Goal: Purchase product/service

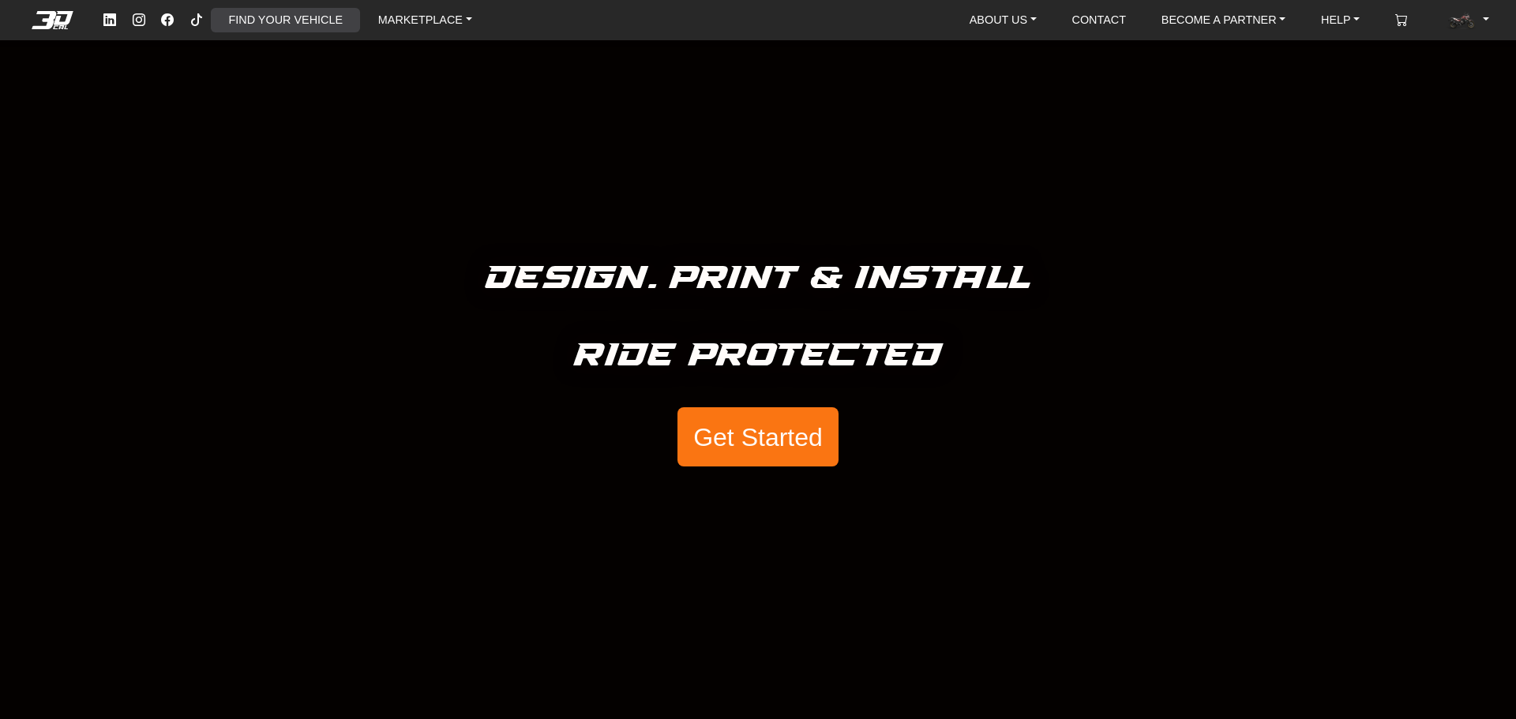
click at [260, 17] on link "FIND YOUR VEHICLE" at bounding box center [286, 20] width 126 height 24
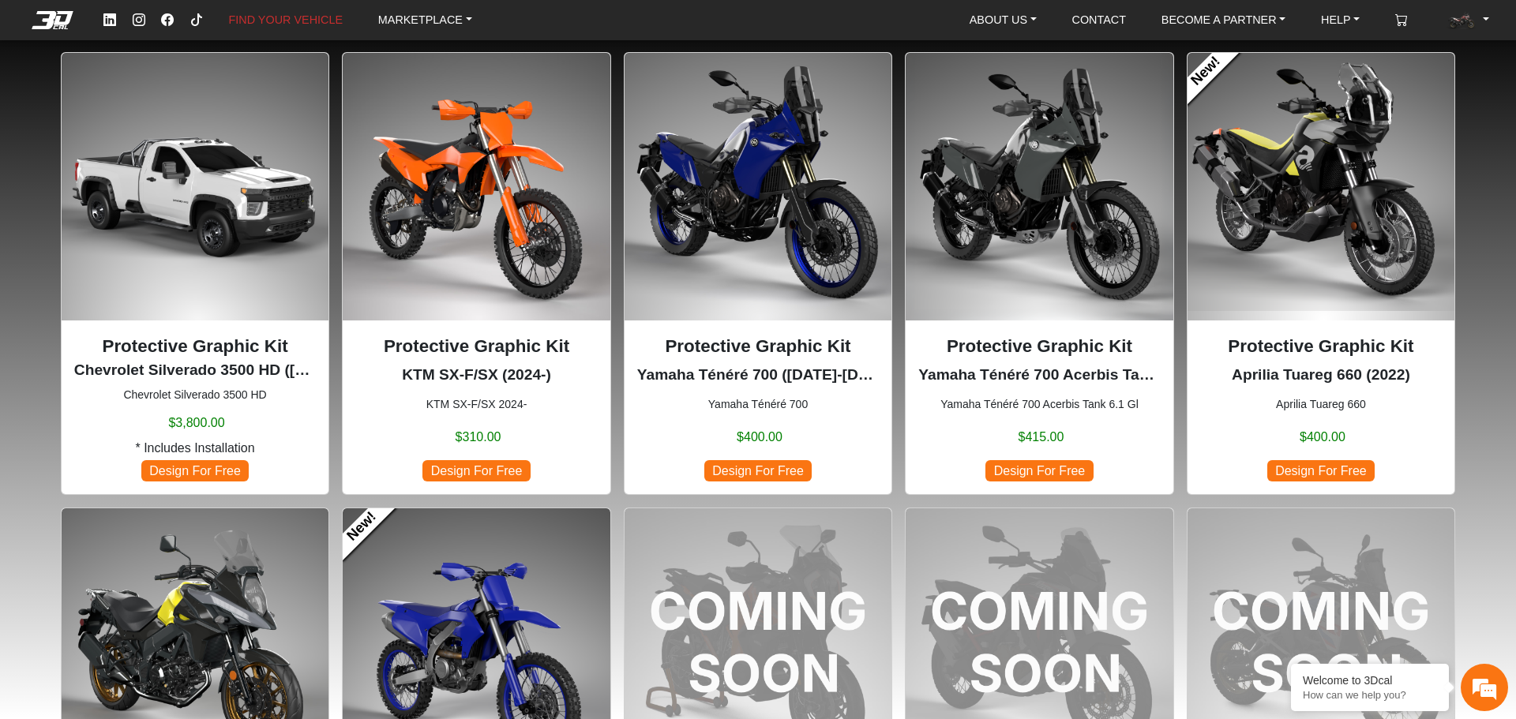
drag, startPoint x: 392, startPoint y: 372, endPoint x: 503, endPoint y: 361, distance: 111.8
click at [503, 361] on div "Protective Graphic Kit KTM SX-F/SX (2024-) KTM SX-F/SX 2024- $310.00 Design For…" at bounding box center [476, 407] width 242 height 149
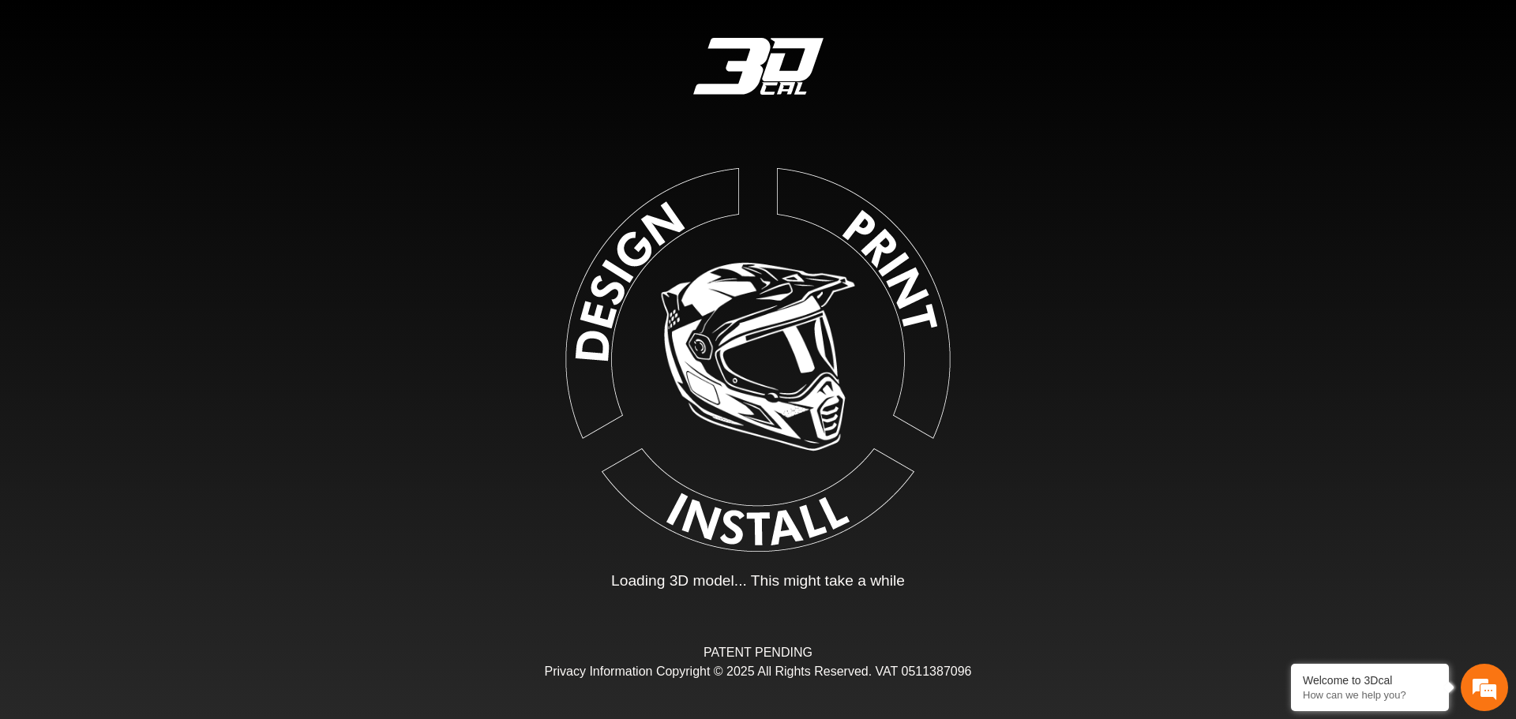
type input "*"
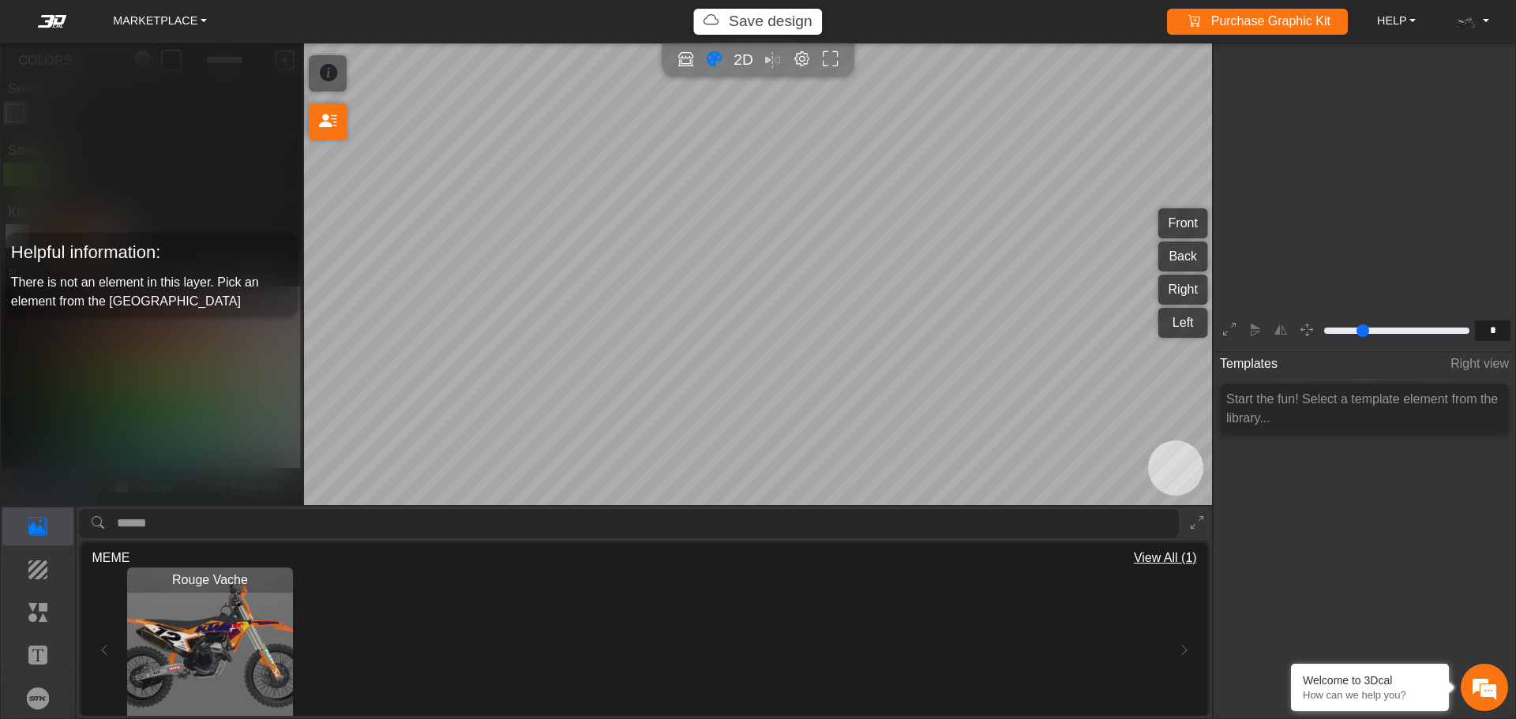
scroll to position [260, 244]
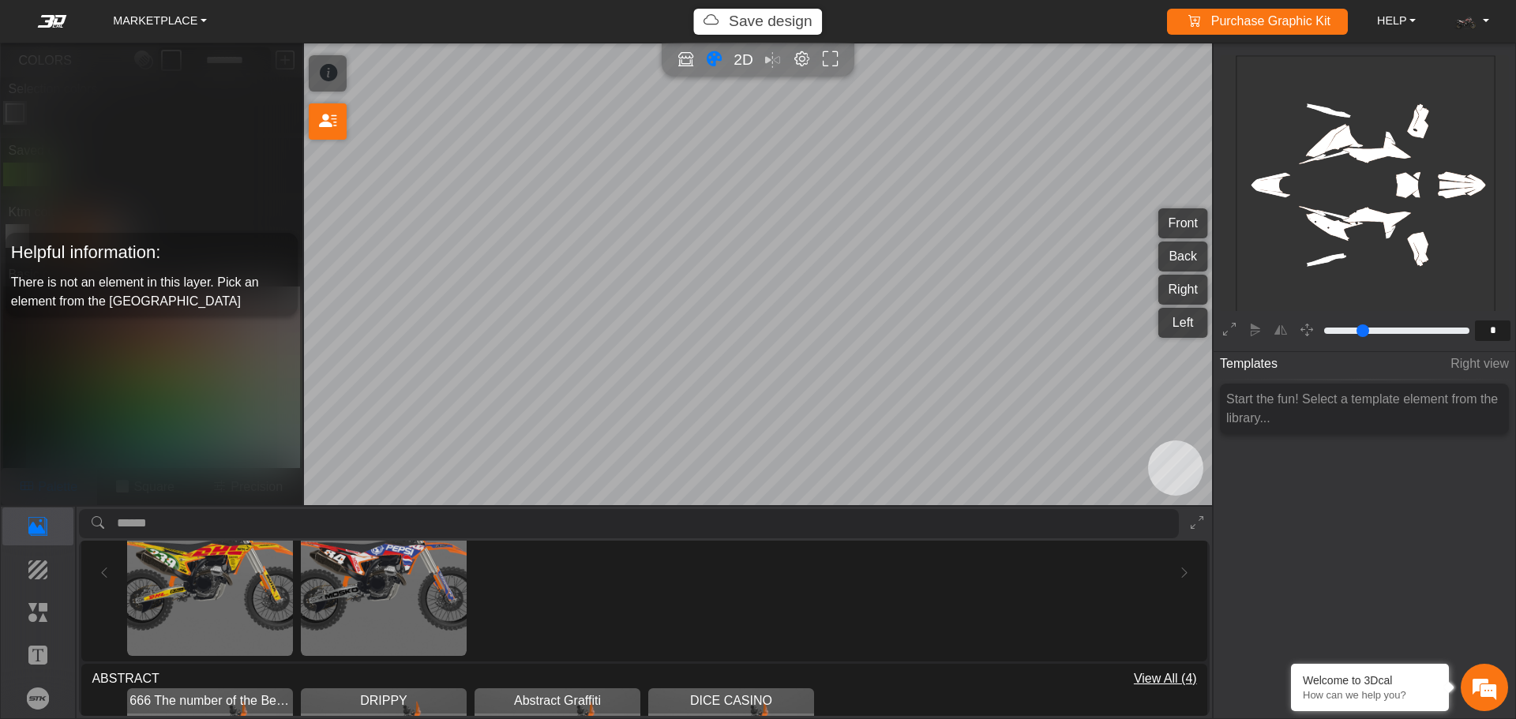
scroll to position [474, 0]
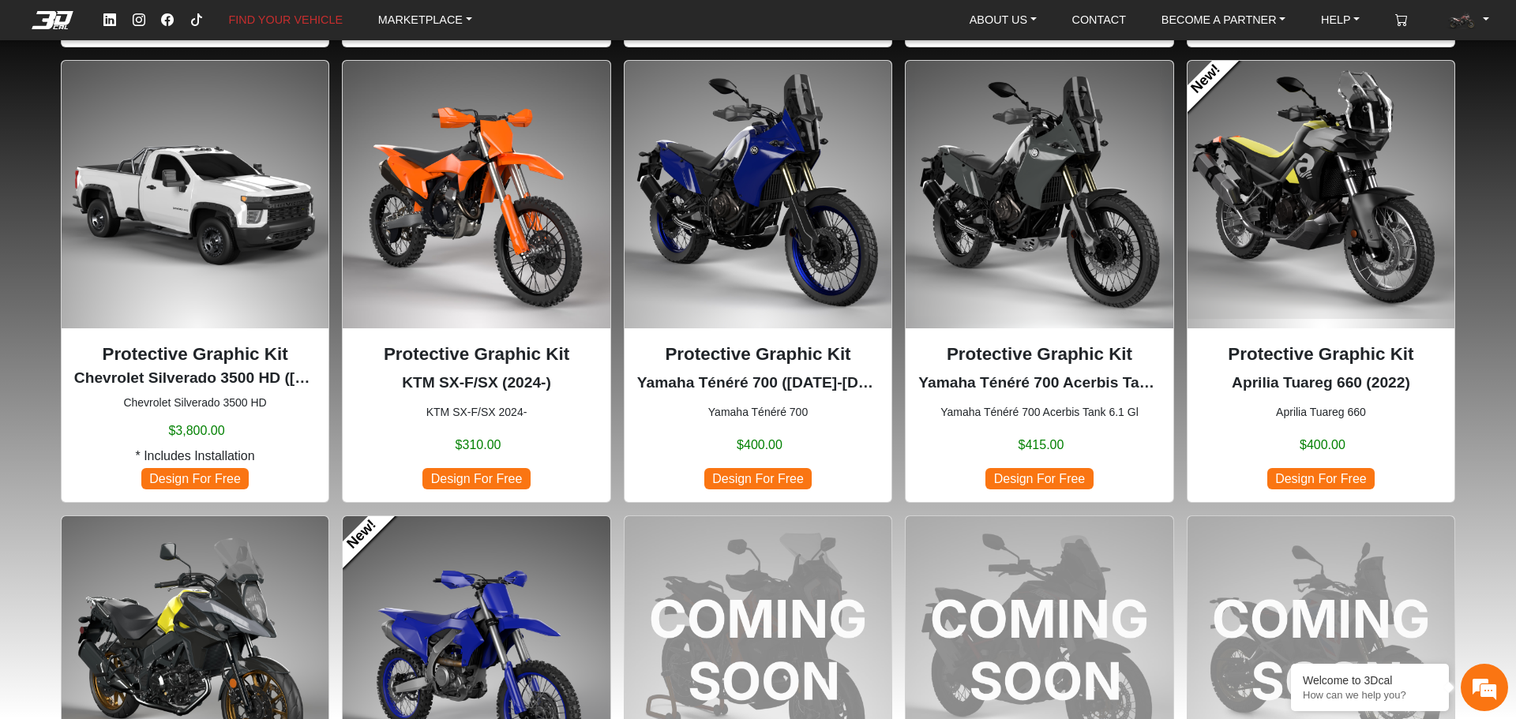
scroll to position [1026, 0]
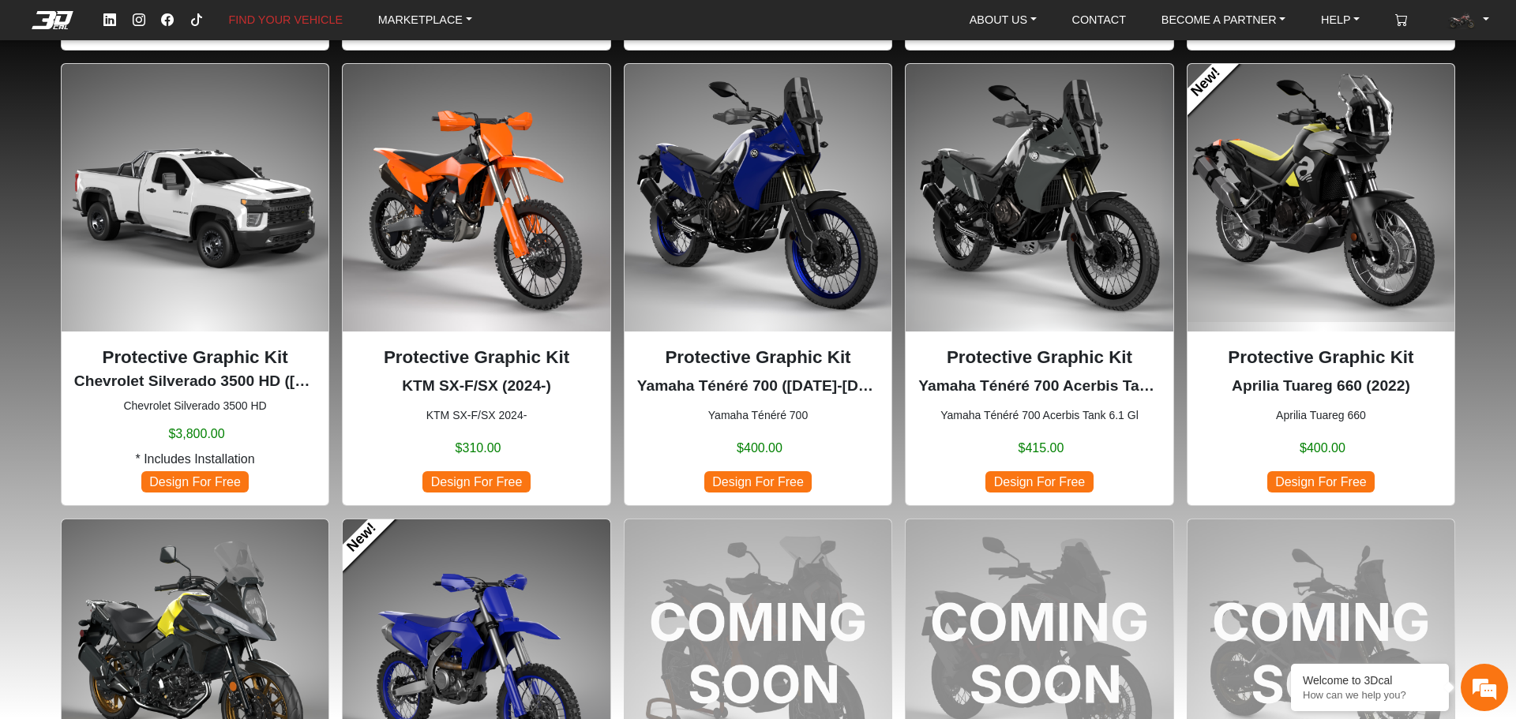
drag, startPoint x: 496, startPoint y: 380, endPoint x: 366, endPoint y: 380, distance: 129.5
click at [366, 380] on p "KTM SX-F/SX (2024-)" at bounding box center [476, 386] width 242 height 23
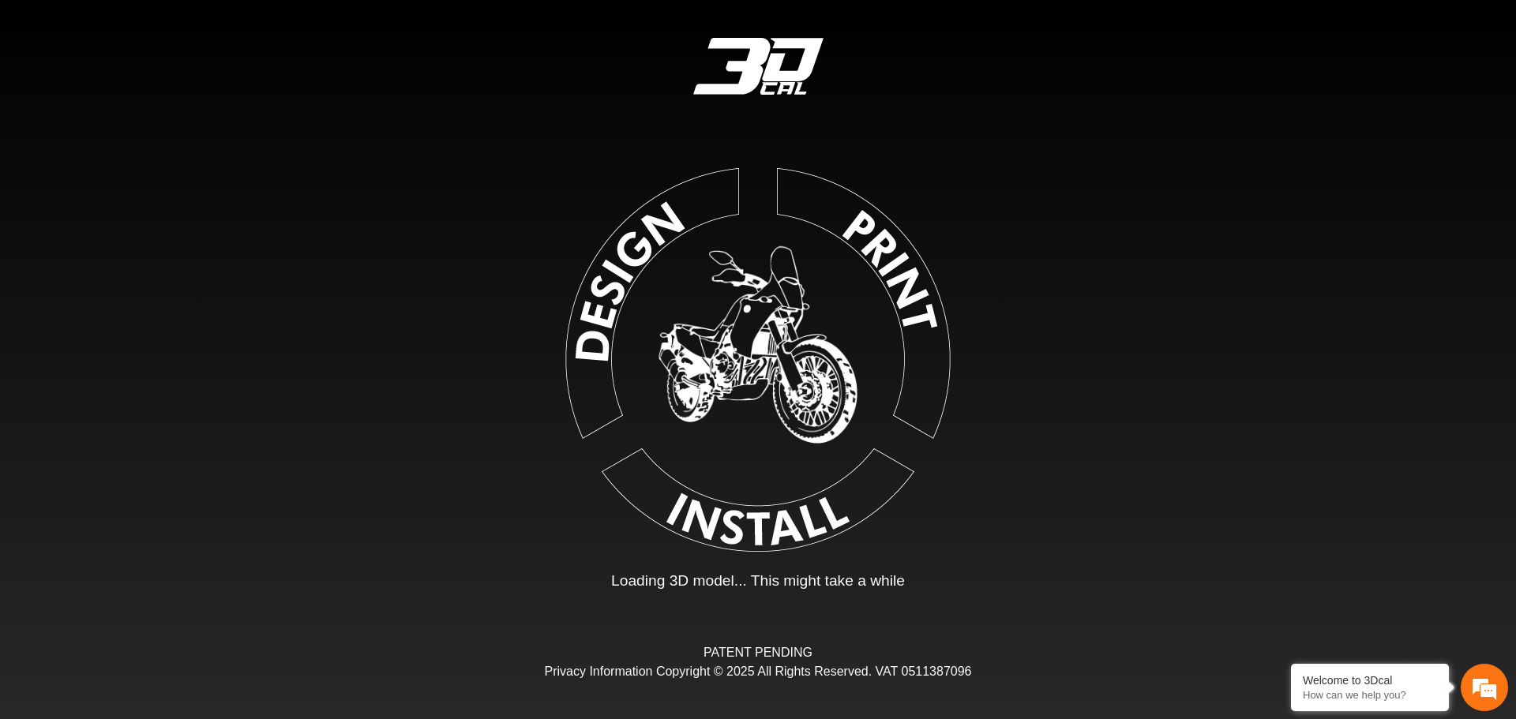
type input "*"
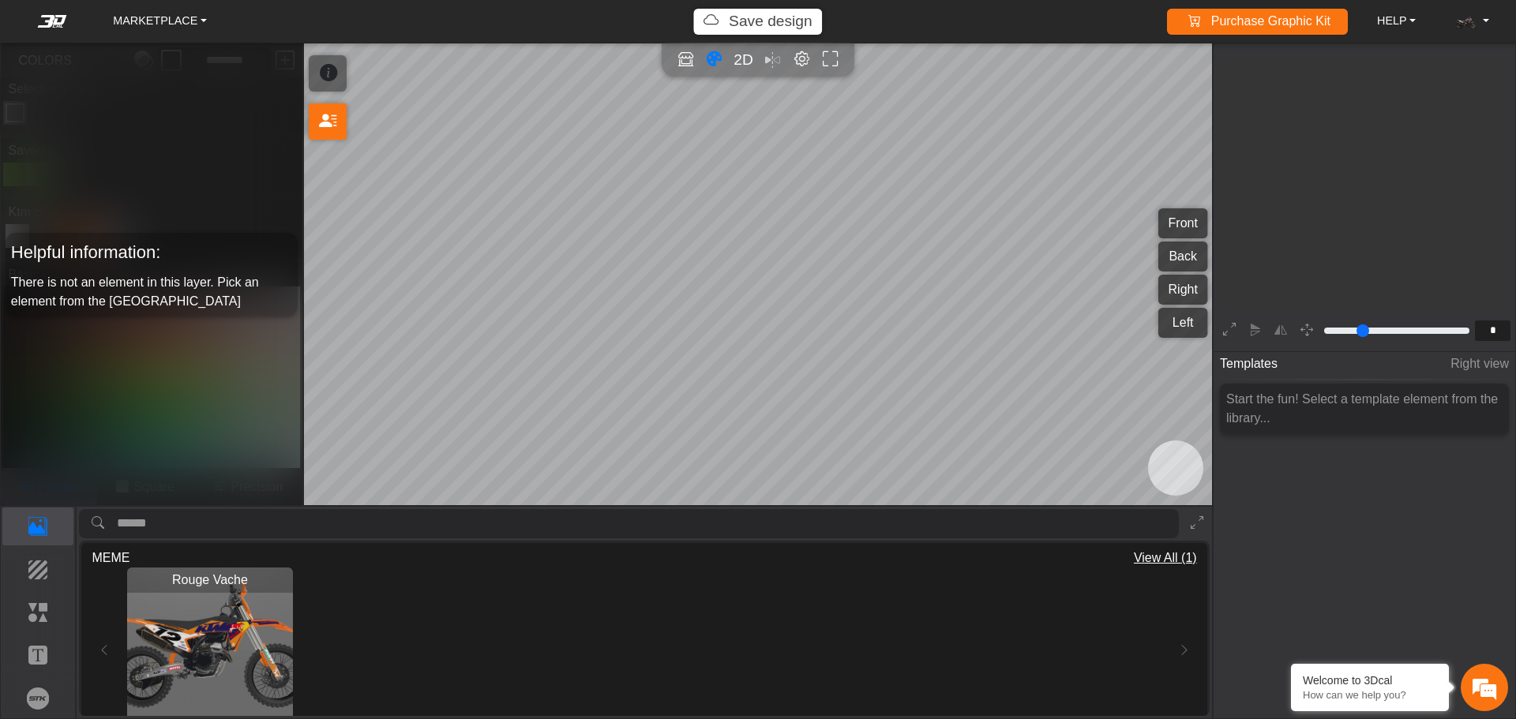
scroll to position [260, 244]
